Goal: Check status: Check status

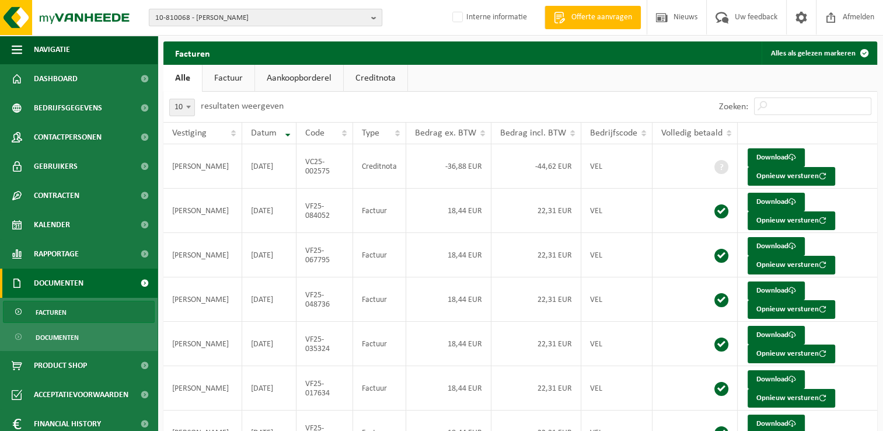
click at [375, 15] on b "button" at bounding box center [376, 17] width 11 height 16
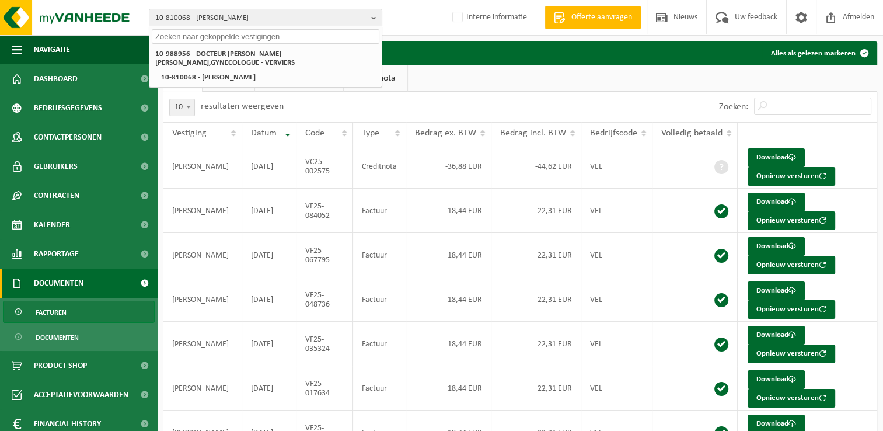
click at [268, 37] on input "text" at bounding box center [266, 36] width 228 height 15
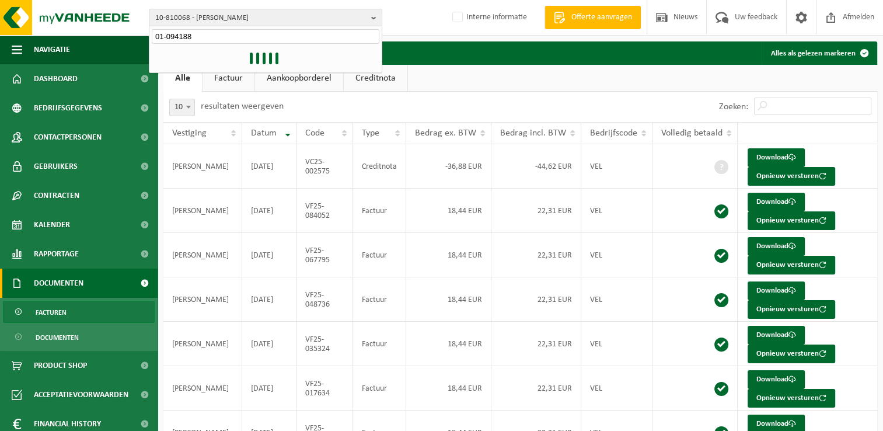
type input "01-094188"
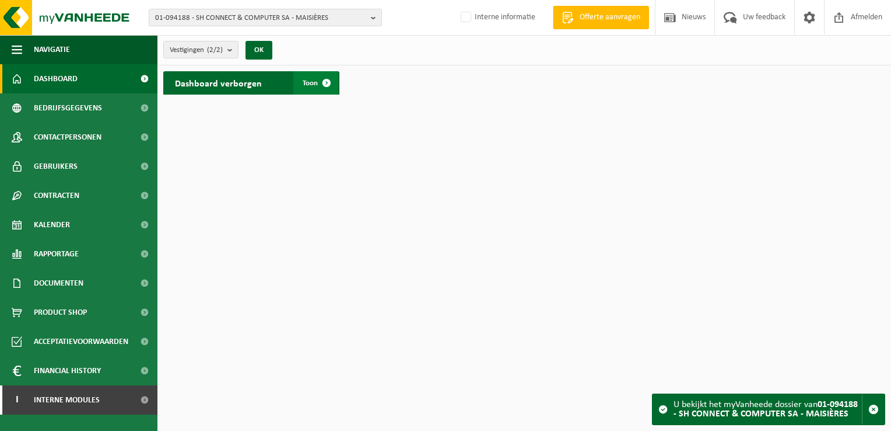
click at [327, 85] on span at bounding box center [326, 82] width 23 height 23
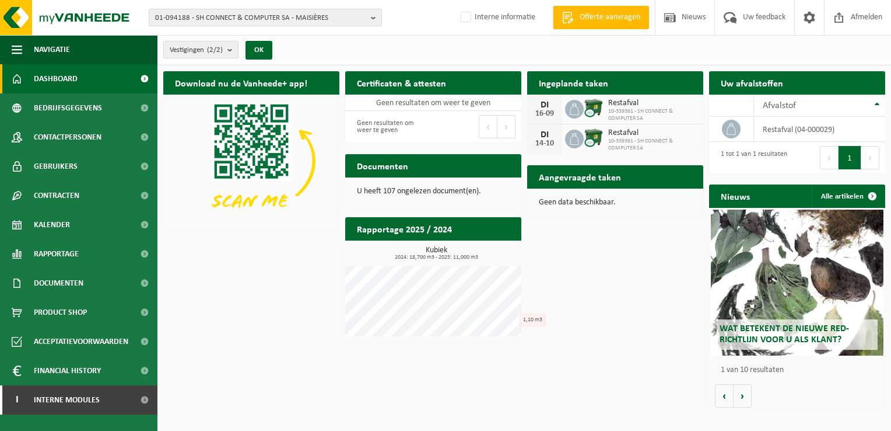
drag, startPoint x: 583, startPoint y: 86, endPoint x: 597, endPoint y: 92, distance: 15.2
click at [583, 86] on h2 "Ingeplande taken" at bounding box center [573, 82] width 93 height 23
click at [89, 200] on link "Contracten" at bounding box center [79, 195] width 158 height 29
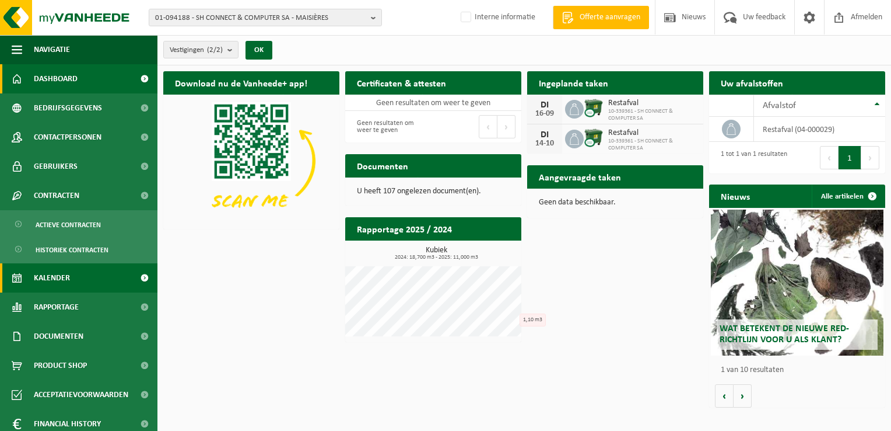
click at [88, 283] on link "Kalender" at bounding box center [79, 277] width 158 height 29
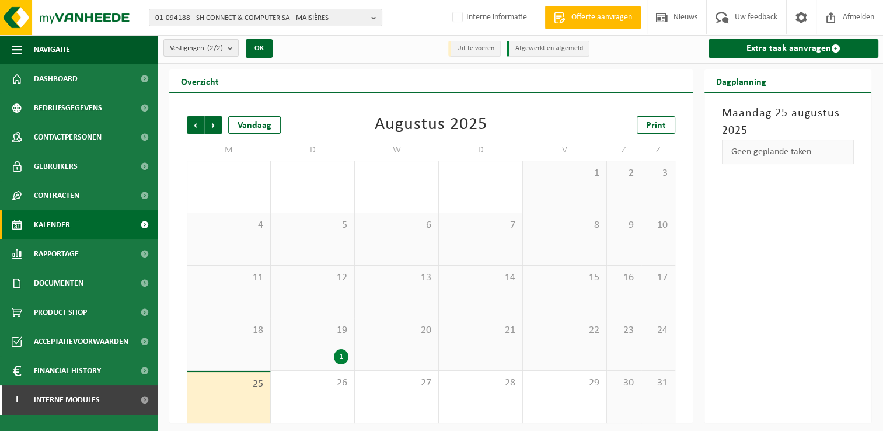
scroll to position [5, 0]
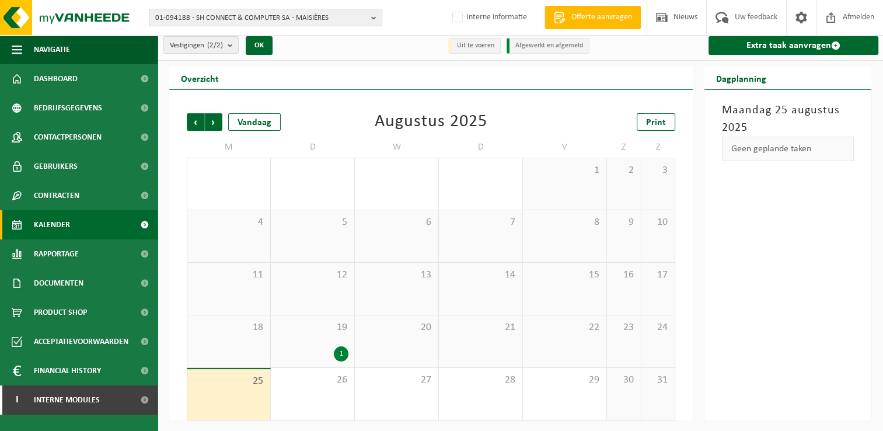
click at [338, 346] on div "1" at bounding box center [341, 353] width 15 height 15
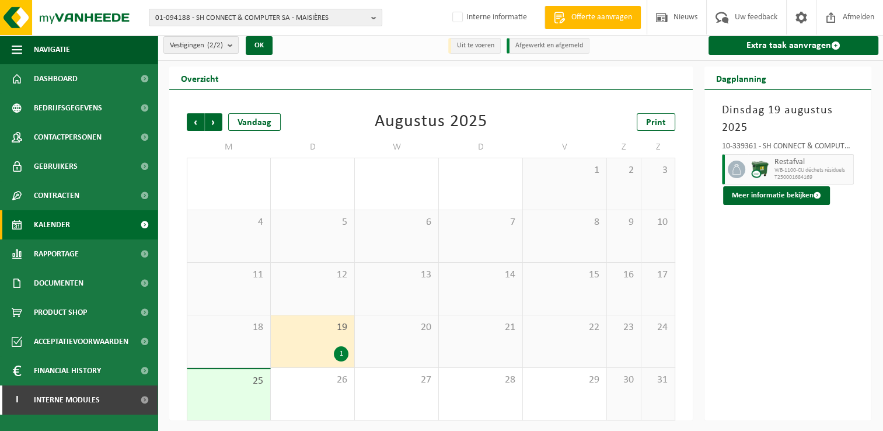
click at [779, 305] on div "Dinsdag 19 augustus 2025 10-339361 - SH CONNECT & COMPUTER SA - SOIGNIES Restaf…" at bounding box center [787, 255] width 167 height 330
click at [310, 335] on div "19 1" at bounding box center [312, 341] width 83 height 52
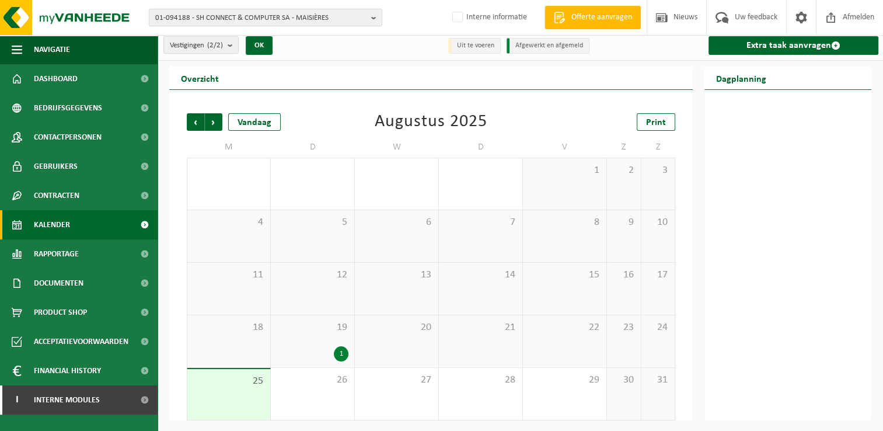
click at [302, 343] on div "19 1" at bounding box center [312, 341] width 83 height 52
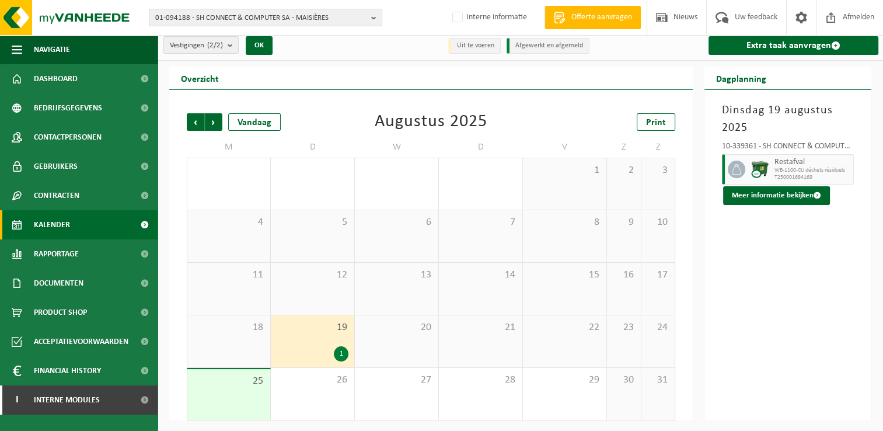
click at [340, 356] on div "1" at bounding box center [341, 353] width 15 height 15
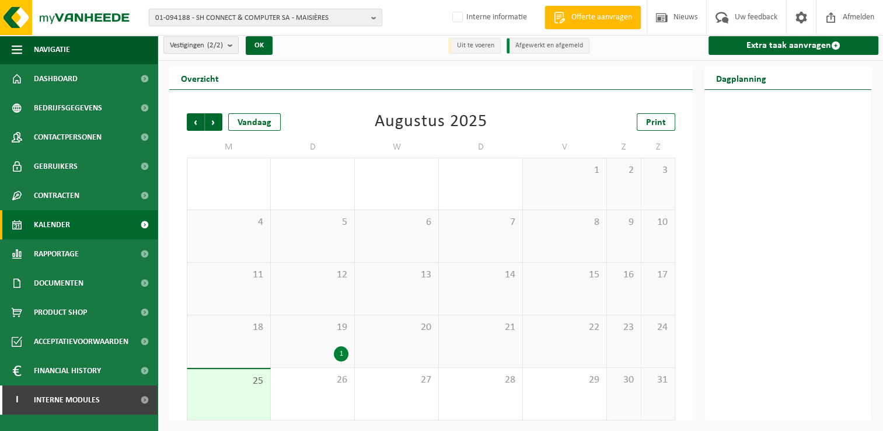
click at [320, 346] on div "1" at bounding box center [313, 353] width 72 height 15
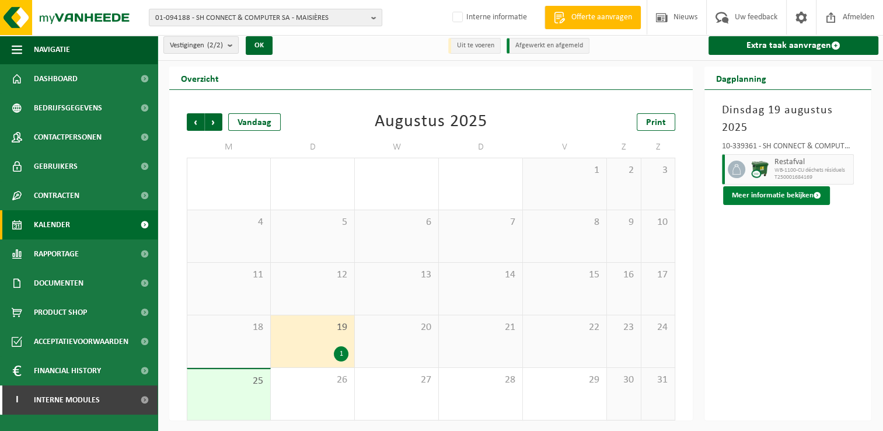
click at [807, 194] on button "Meer informatie bekijken" at bounding box center [776, 195] width 107 height 19
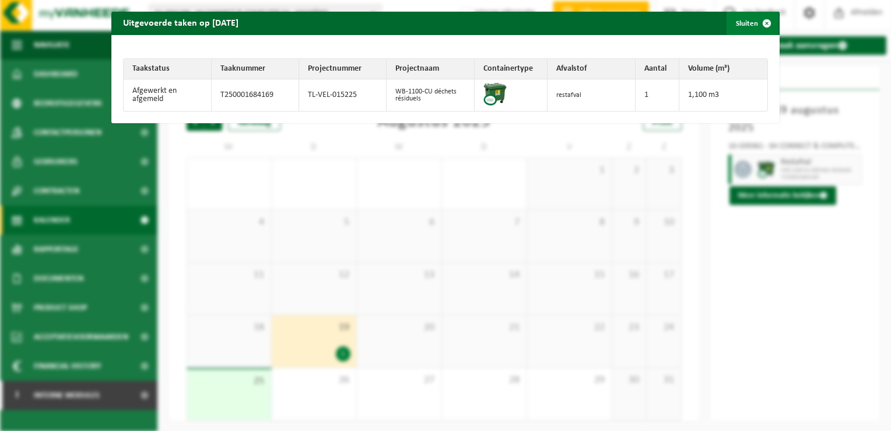
click at [761, 23] on span "button" at bounding box center [767, 23] width 23 height 23
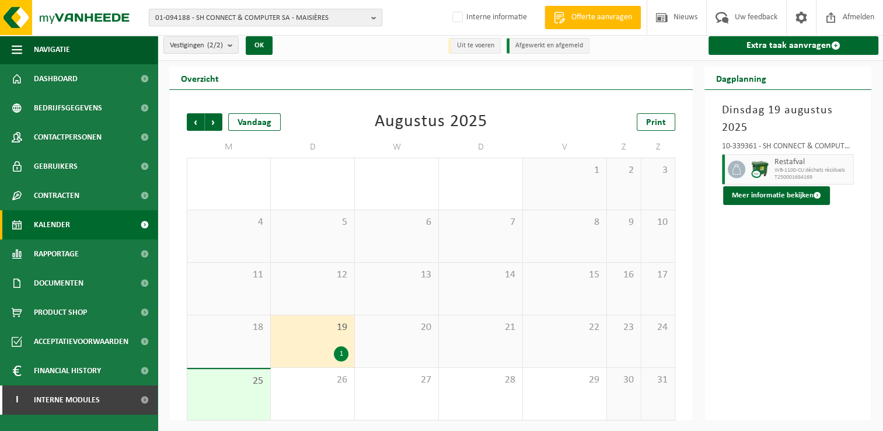
click at [372, 18] on b "button" at bounding box center [376, 17] width 11 height 16
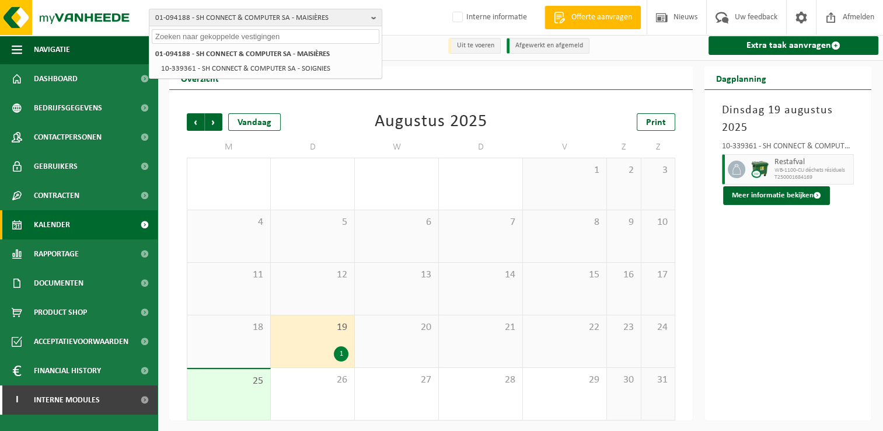
click at [277, 39] on input "text" at bounding box center [266, 36] width 228 height 15
paste input "10-929485"
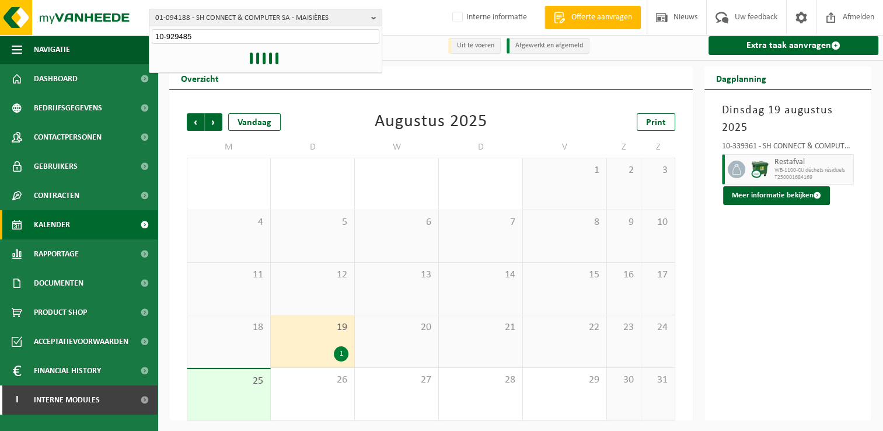
type input "10-929485"
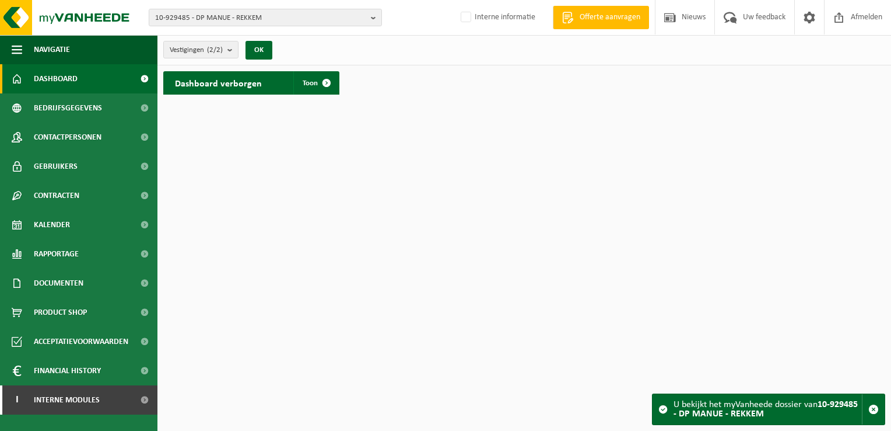
click at [261, 86] on h2 "Dashboard verborgen" at bounding box center [218, 82] width 110 height 23
click at [330, 82] on span at bounding box center [326, 82] width 23 height 23
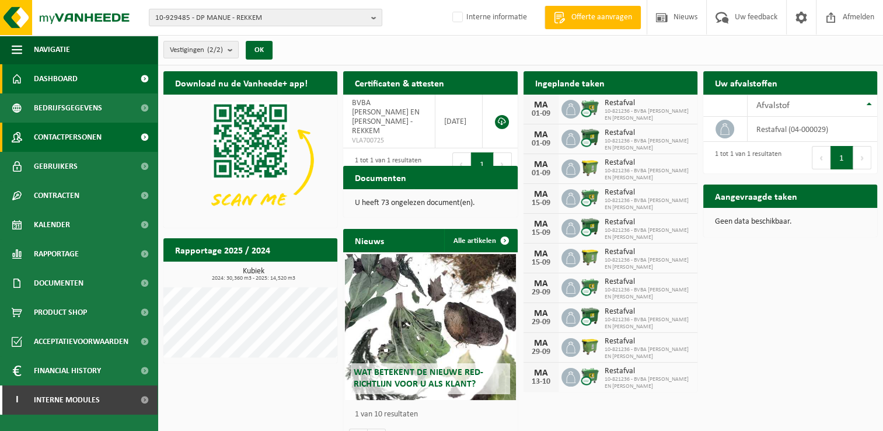
drag, startPoint x: 58, startPoint y: 132, endPoint x: 87, endPoint y: 136, distance: 29.5
click at [58, 132] on span "Contactpersonen" at bounding box center [68, 137] width 68 height 29
